Goal: Task Accomplishment & Management: Complete application form

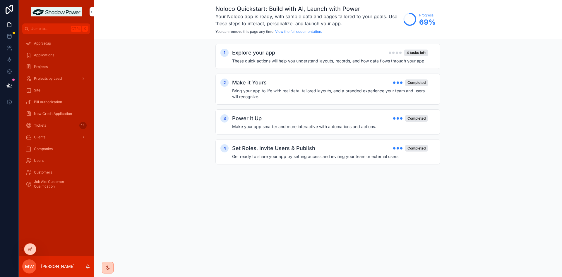
click at [55, 114] on span "New Credit Application" at bounding box center [53, 113] width 38 height 5
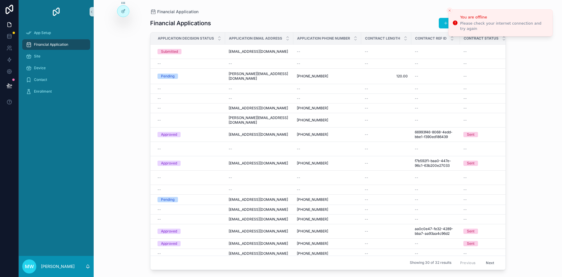
click at [387, 22] on div "Financial Applications Add Financial Application" at bounding box center [328, 23] width 356 height 11
click at [449, 11] on icon "Close toast" at bounding box center [450, 11] width 4 height 4
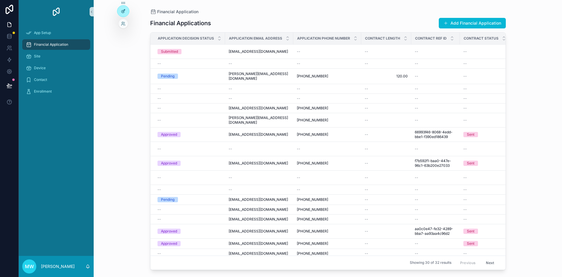
click at [124, 13] on icon at bounding box center [123, 11] width 3 height 3
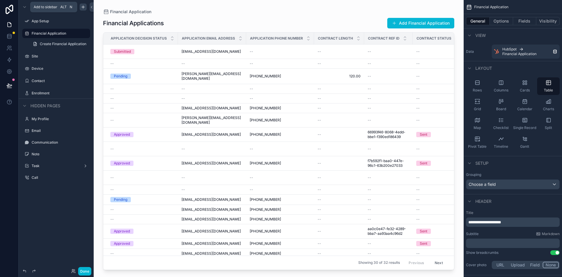
click at [83, 9] on icon "scrollable content" at bounding box center [83, 7] width 5 height 5
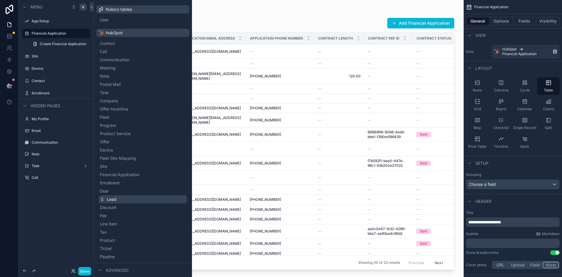
scroll to position [77, 0]
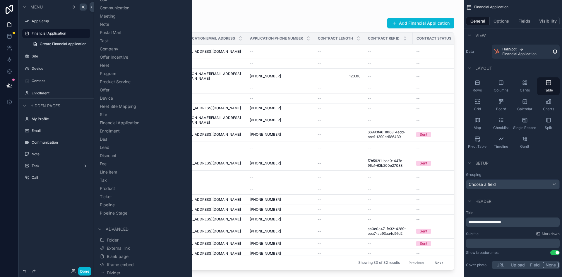
click at [221, 21] on div "scrollable content" at bounding box center [279, 135] width 370 height 270
click at [83, 271] on button "Done" at bounding box center [84, 271] width 13 height 8
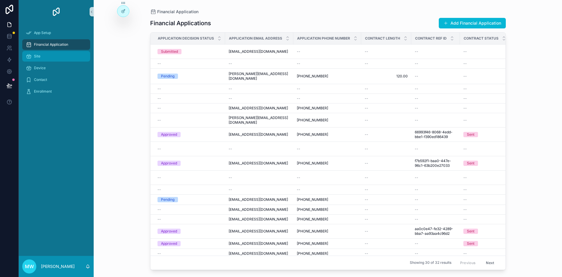
click at [69, 59] on div "Site" at bounding box center [56, 56] width 61 height 9
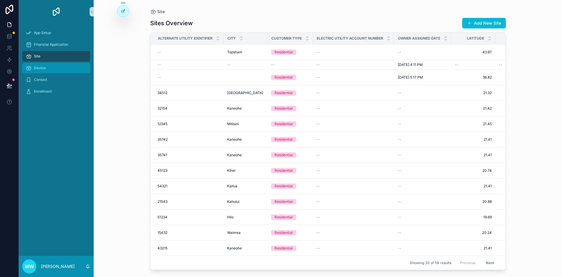
click at [48, 69] on div "Device" at bounding box center [56, 67] width 61 height 9
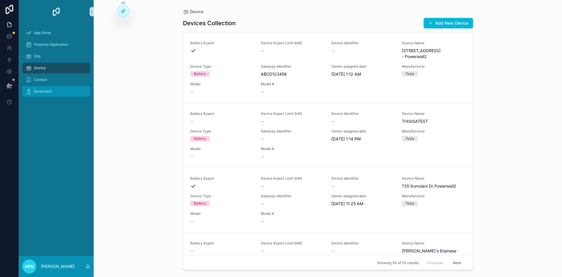
click at [61, 94] on div "Enrollment" at bounding box center [56, 91] width 61 height 9
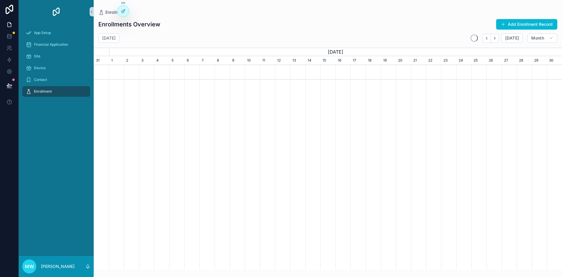
scroll to position [0, 469]
